Goal: Check status: Check status

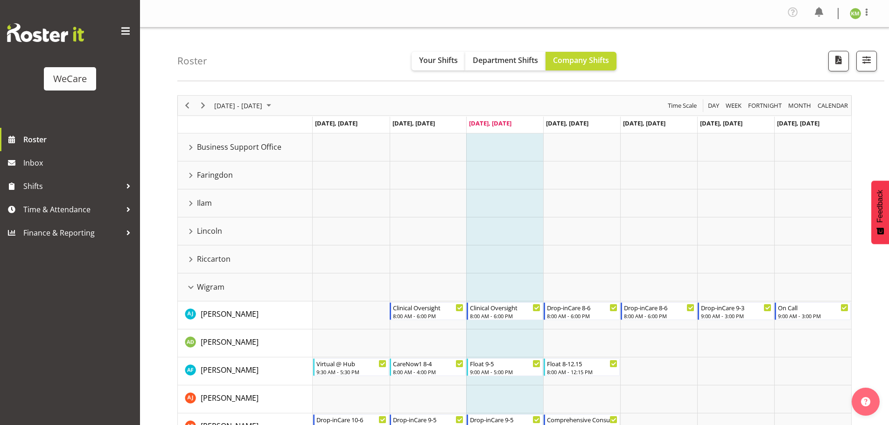
scroll to position [1414, 0]
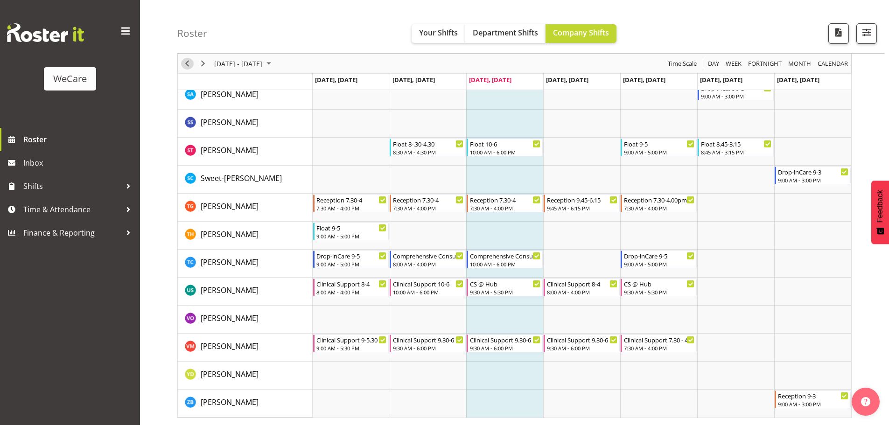
click at [189, 67] on span "Previous" at bounding box center [187, 64] width 11 height 12
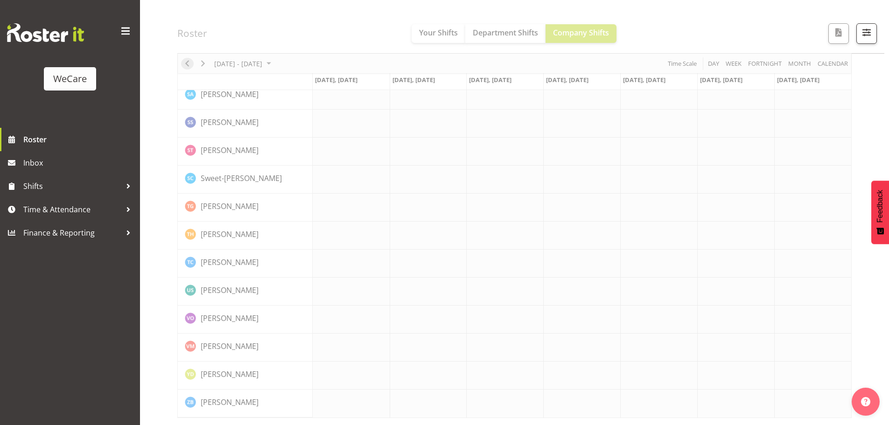
scroll to position [1396, 0]
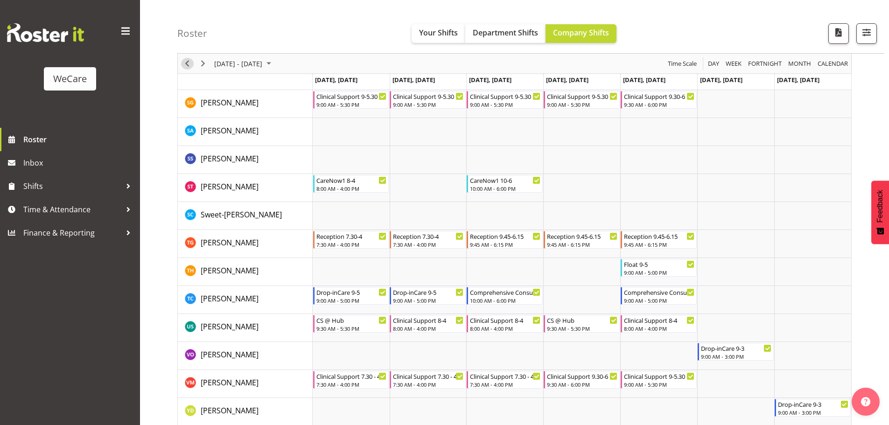
scroll to position [1414, 0]
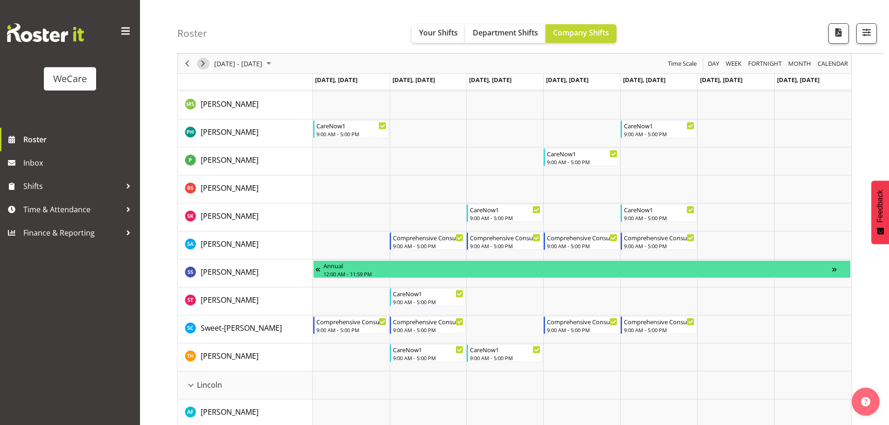
click at [198, 64] on span "Next" at bounding box center [202, 64] width 11 height 12
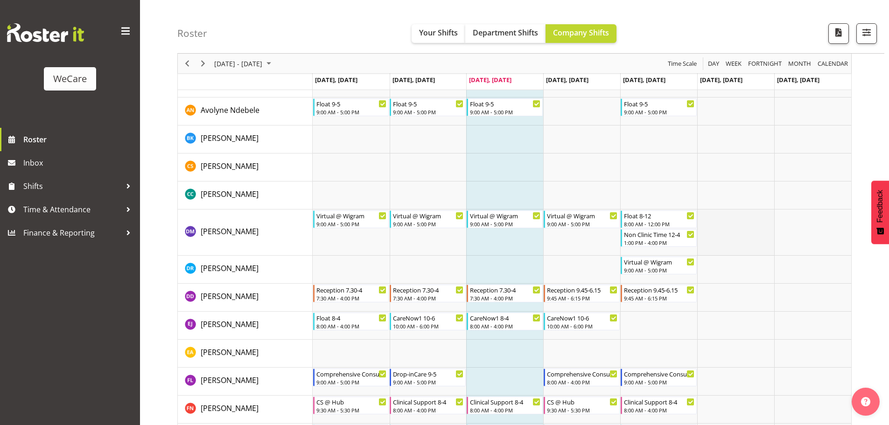
scroll to position [2815, 0]
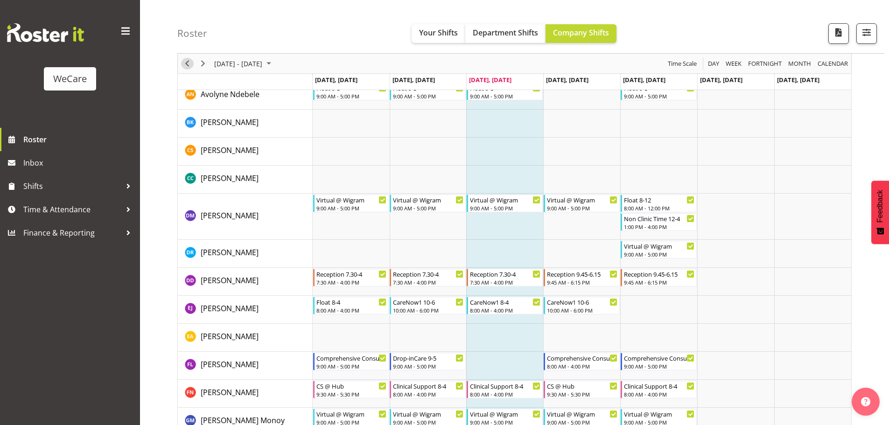
click at [183, 65] on span "Previous" at bounding box center [187, 64] width 11 height 12
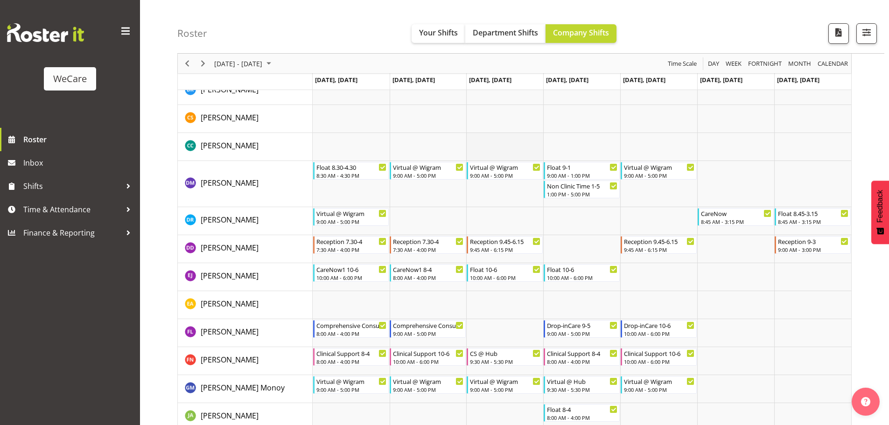
scroll to position [2861, 0]
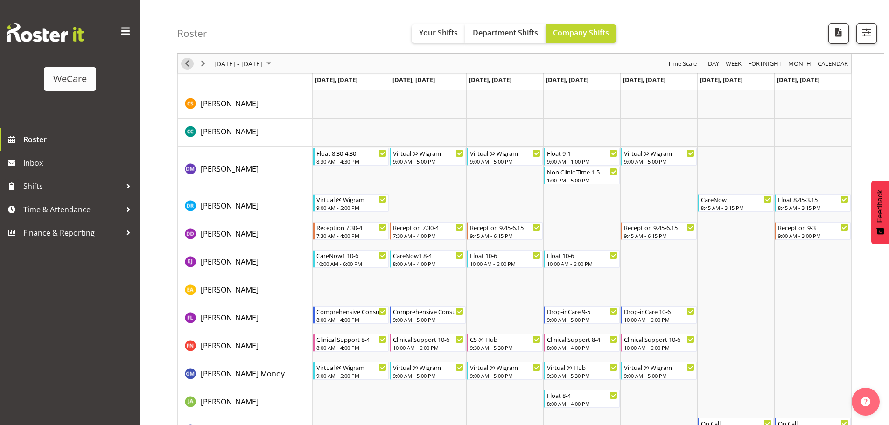
click at [192, 63] on span "Previous" at bounding box center [187, 64] width 11 height 12
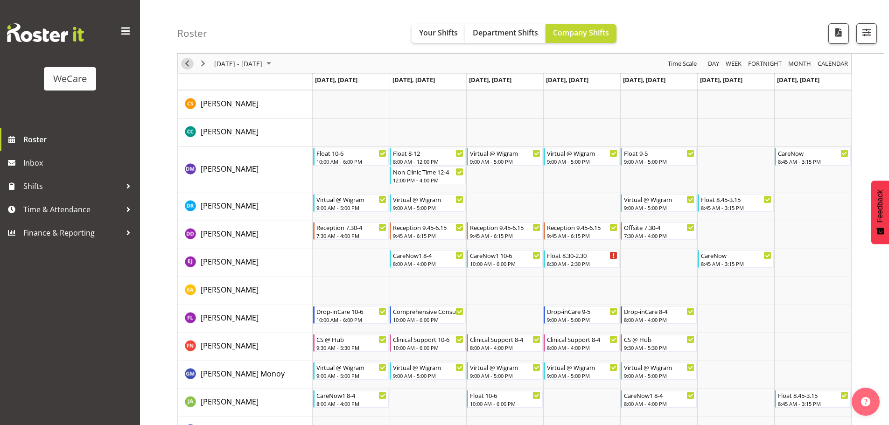
click at [188, 68] on span "Previous" at bounding box center [187, 64] width 11 height 12
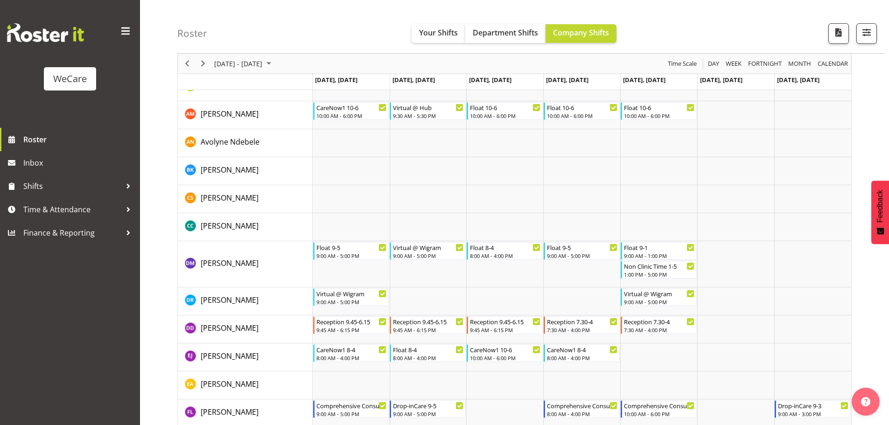
scroll to position [2768, 0]
click at [204, 68] on span "Next" at bounding box center [202, 64] width 11 height 12
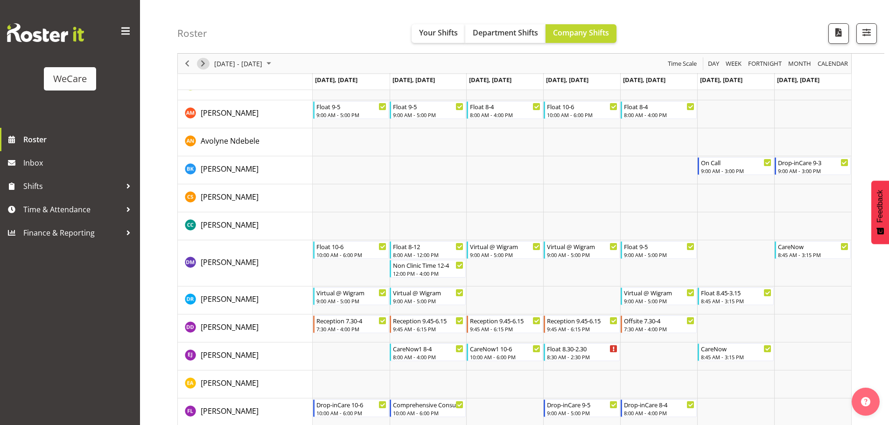
click at [204, 68] on span "Next" at bounding box center [202, 64] width 11 height 12
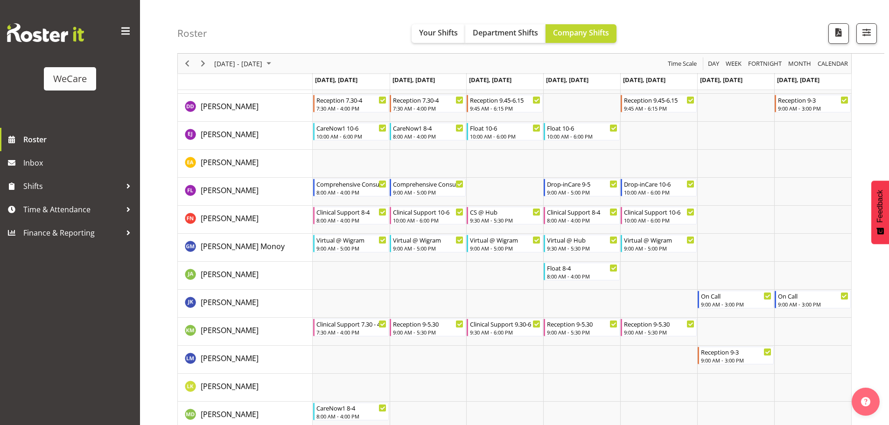
scroll to position [3001, 0]
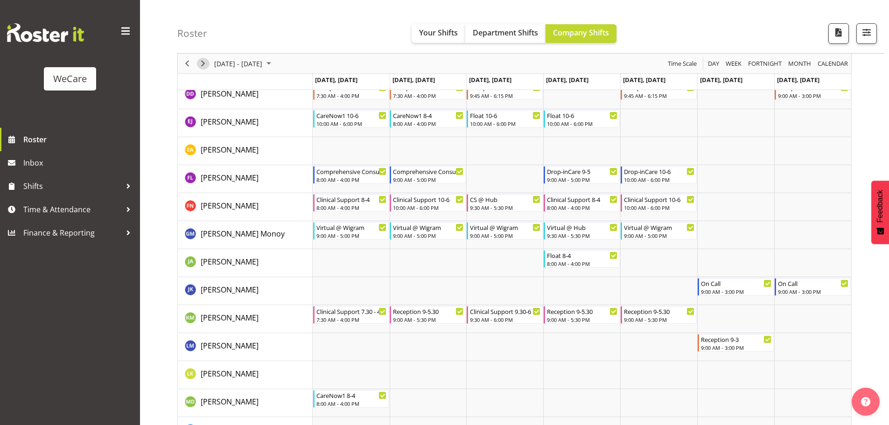
click at [201, 65] on span "Next" at bounding box center [202, 64] width 11 height 12
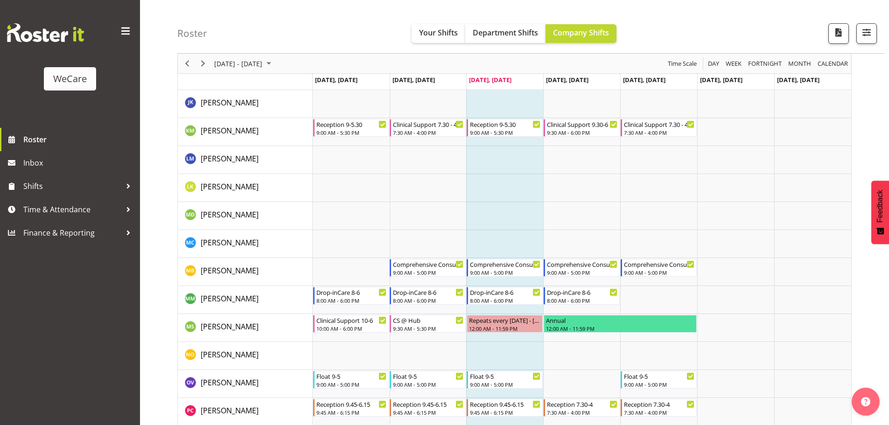
scroll to position [3141, 0]
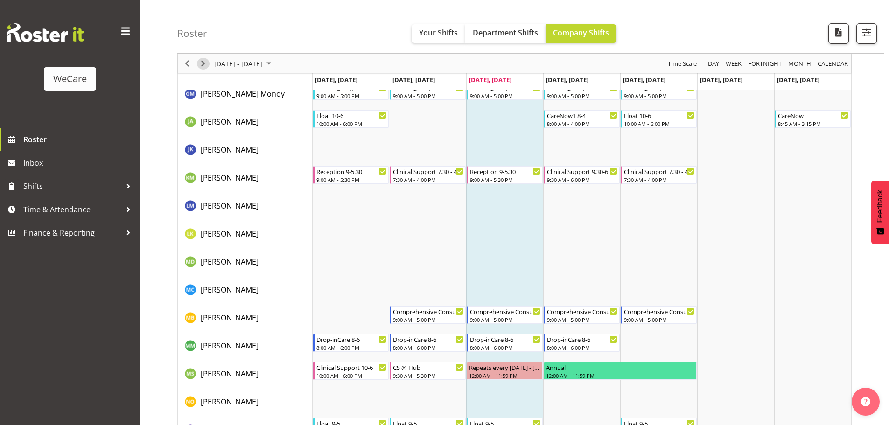
click at [197, 63] on span "Next" at bounding box center [202, 64] width 11 height 12
